Goal: Find specific page/section: Find specific page/section

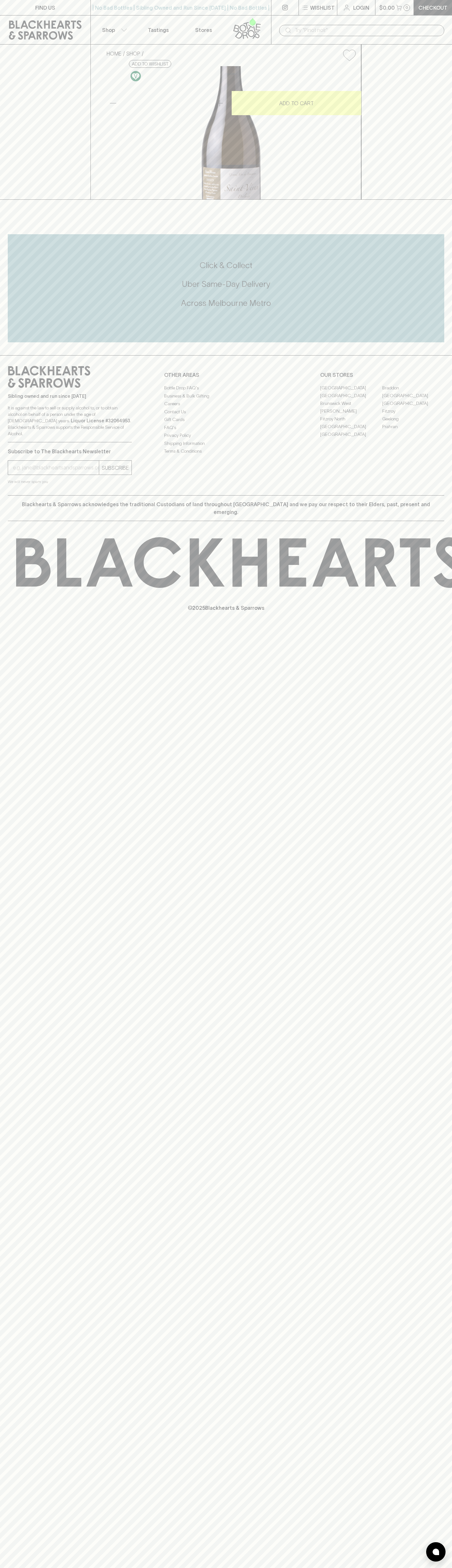
click at [351, 400] on link "[GEOGRAPHIC_DATA]" at bounding box center [351, 396] width 62 height 8
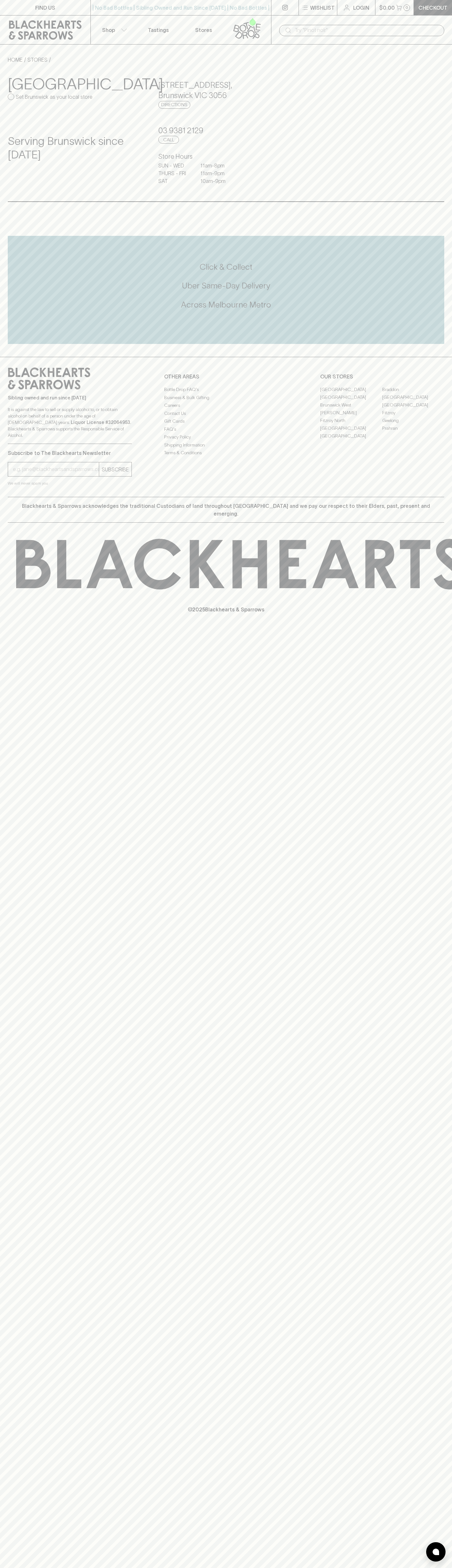
click at [384, 5] on p "$0.00" at bounding box center [386, 8] width 15 height 8
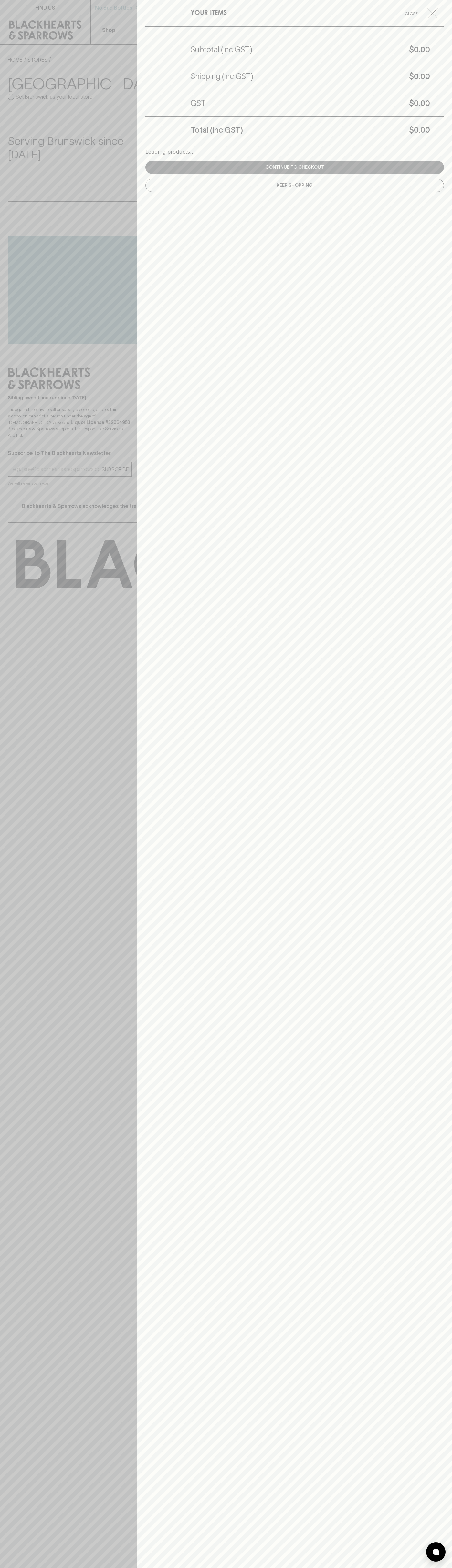
click at [446, 121] on div "YOUR ITEMS Close Subtotal (inc GST) $0.00 Shipping (inc GST) $0.00 GST $0.00 To…" at bounding box center [294, 784] width 314 height 1568
click at [375, 1568] on html "FIND US | No Bad Bottles | Sibling Owned and Run Since [DATE] | No Bad Bottles …" at bounding box center [226, 784] width 452 height 1568
click at [3, 542] on div at bounding box center [226, 784] width 452 height 1568
